Goal: Find contact information: Find contact information

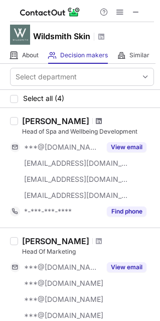
click at [96, 120] on span at bounding box center [99, 121] width 6 height 8
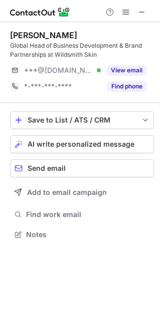
scroll to position [227, 160]
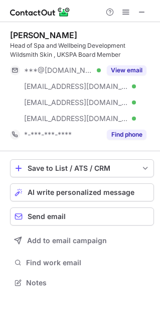
scroll to position [276, 160]
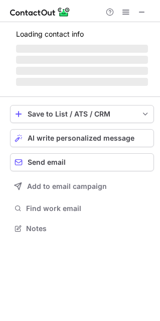
scroll to position [234, 160]
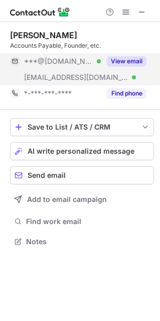
click at [115, 63] on button "View email" at bounding box center [127, 61] width 40 height 10
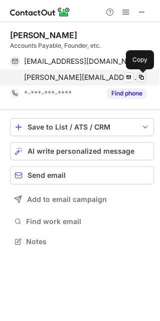
click at [140, 76] on span at bounding box center [142, 77] width 8 height 8
